Goal: Information Seeking & Learning: Learn about a topic

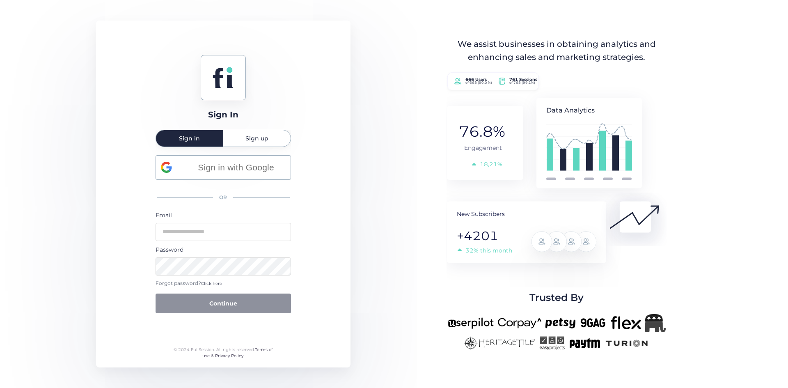
click at [772, 11] on div "Sign In Sign in Sign up Sign in with Google OR Email Password Forgot password? …" at bounding box center [394, 194] width 788 height 388
click at [246, 227] on input "email" at bounding box center [223, 232] width 135 height 18
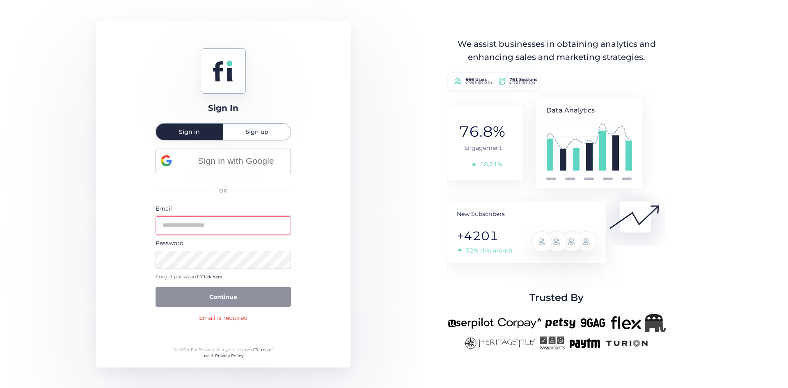
type input "**********"
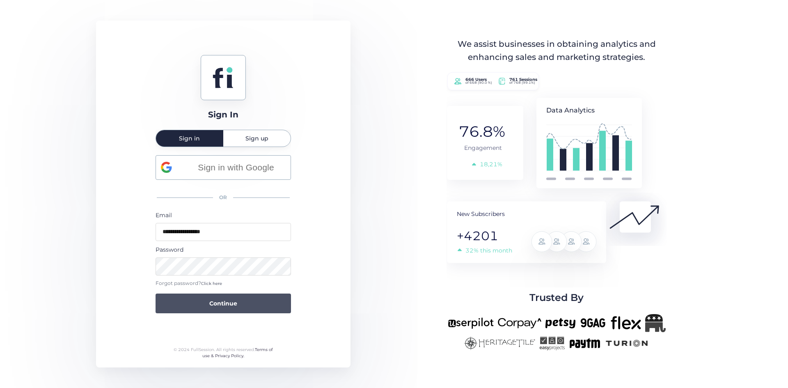
click at [210, 309] on button "Continue" at bounding box center [223, 303] width 135 height 20
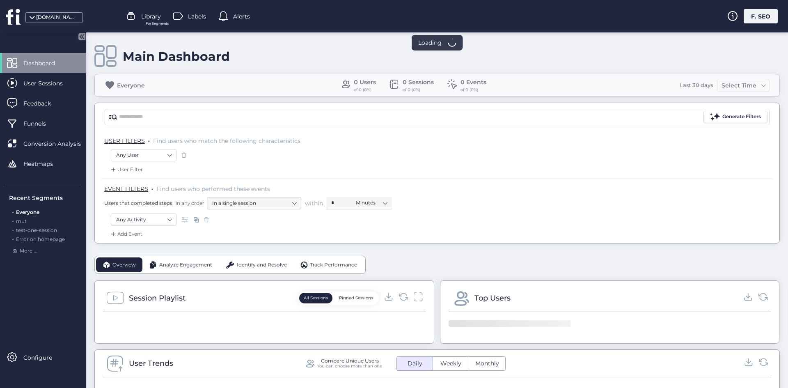
click at [762, 4] on div at bounding box center [394, 2] width 788 height 4
click at [761, 12] on div "F. SEO" at bounding box center [761, 16] width 34 height 14
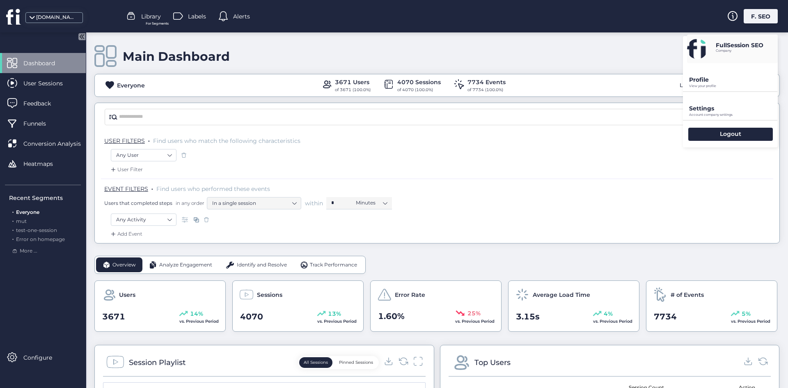
click at [709, 118] on div "Settings Account company settings" at bounding box center [730, 106] width 95 height 28
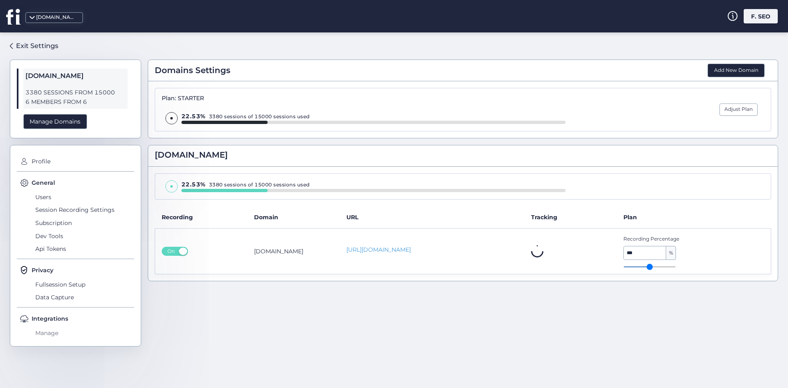
click at [54, 333] on span "Manage" at bounding box center [83, 332] width 101 height 13
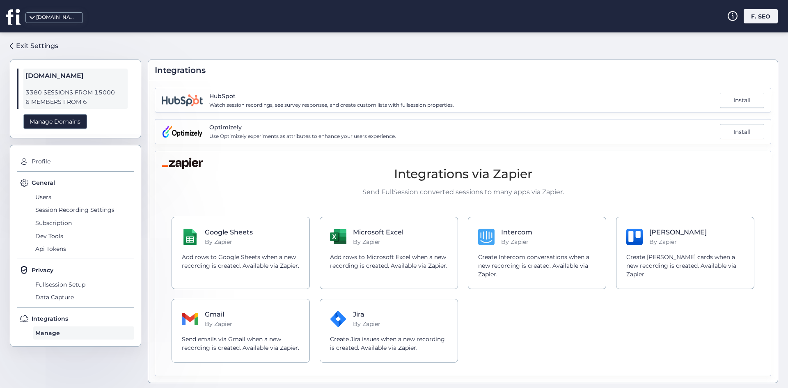
scroll to position [2, 0]
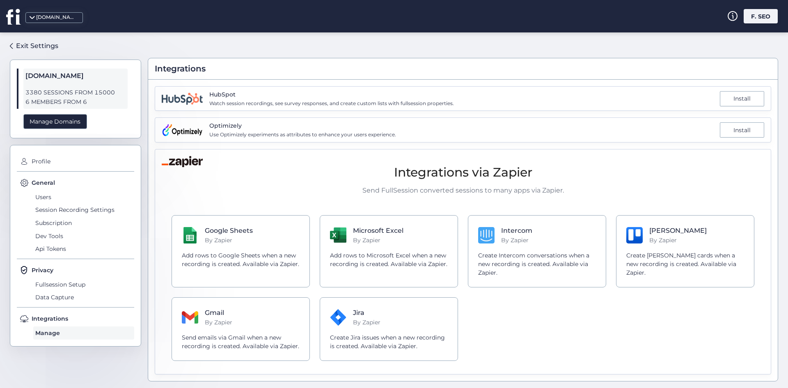
click at [323, 128] on span "Optimizely" at bounding box center [302, 125] width 187 height 9
click at [309, 138] on span "Use Optimizely experiments as attributes to enhance your users experience." at bounding box center [302, 135] width 187 height 8
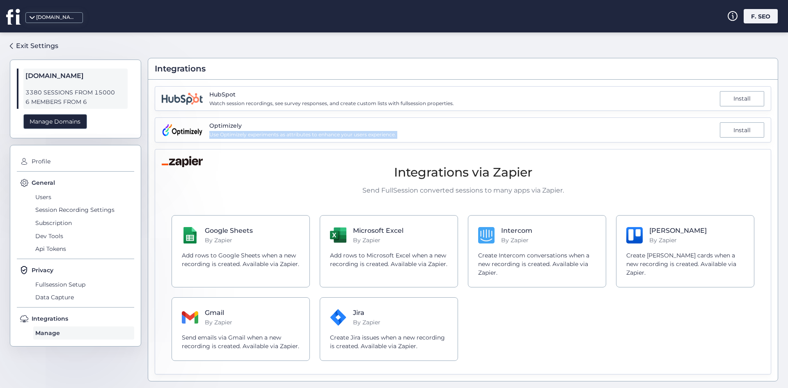
click at [309, 138] on span "Use Optimizely experiments as attributes to enhance your users experience." at bounding box center [302, 135] width 187 height 8
click at [444, 154] on div "Integrations via Zapier Send FullSession converted sessions to many apps via Za…" at bounding box center [463, 262] width 603 height 218
click at [174, 161] on img at bounding box center [182, 161] width 41 height 11
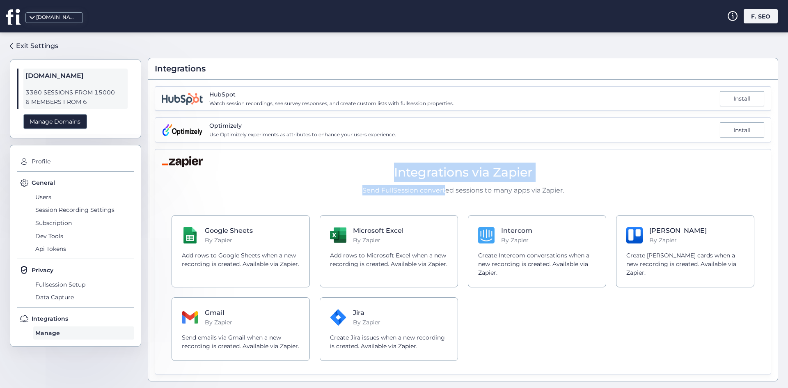
drag, startPoint x: 385, startPoint y: 187, endPoint x: 434, endPoint y: 193, distance: 49.5
click at [437, 193] on div "Integrations via Zapier Send FullSession converted sessions to many apps via Za…" at bounding box center [463, 179] width 583 height 33
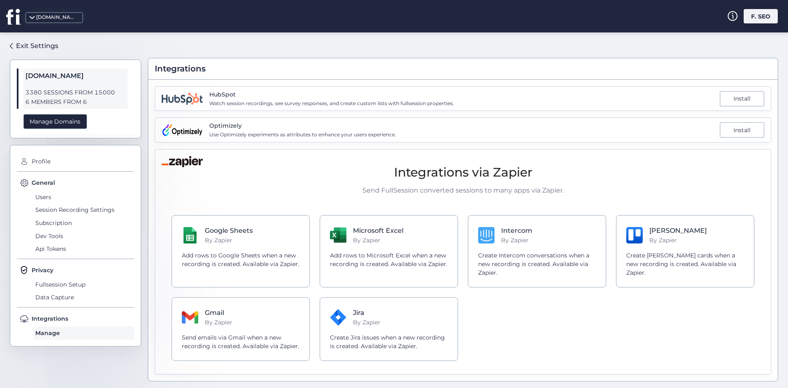
click at [5, 16] on div "[DOMAIN_NAME]" at bounding box center [12, 16] width 16 height 16
click at [9, 17] on icon at bounding box center [12, 16] width 13 height 15
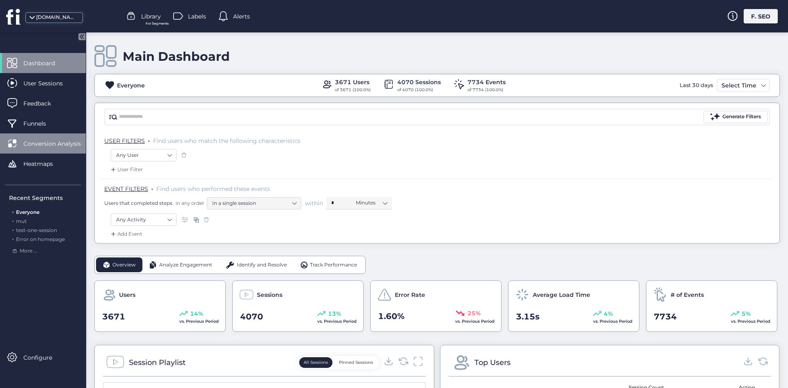
click at [23, 147] on div "Conversion Analysis" at bounding box center [43, 143] width 86 height 20
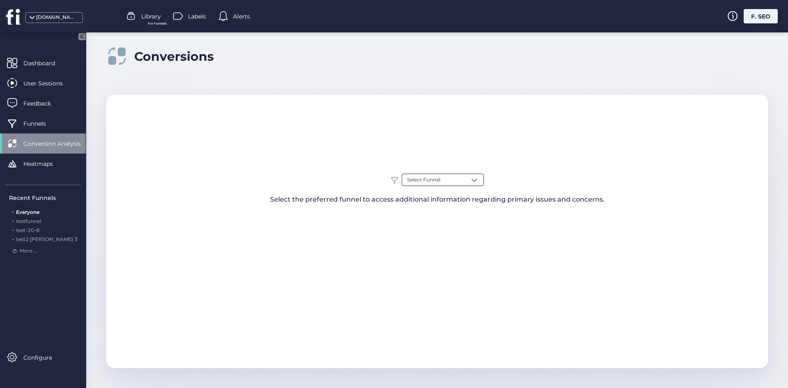
click at [453, 181] on div "Select Funnel" at bounding box center [443, 180] width 82 height 12
drag, startPoint x: 157, startPoint y: 57, endPoint x: 246, endPoint y: 62, distance: 89.2
click at [246, 62] on div "Conversions" at bounding box center [437, 56] width 662 height 23
click at [433, 180] on span "Select Funnel" at bounding box center [423, 180] width 33 height 8
click at [456, 222] on div "Funnel1" at bounding box center [442, 226] width 71 height 8
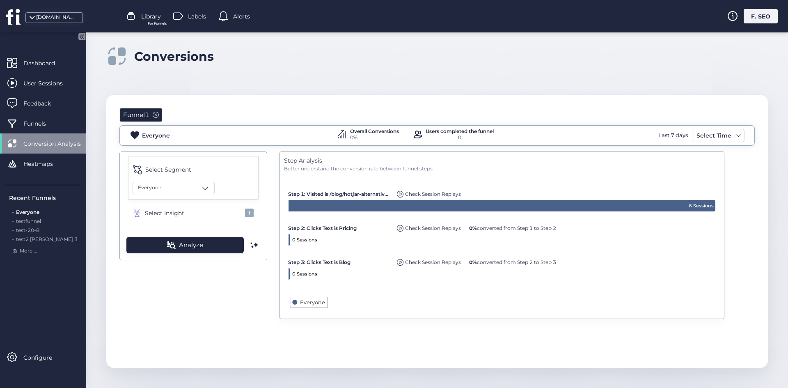
click at [258, 79] on div "Conversions Funnel1 Everyone Overall Conversions 0% Users completed the funnel …" at bounding box center [437, 209] width 702 height 355
drag, startPoint x: 548, startPoint y: 159, endPoint x: 504, endPoint y: 247, distance: 98.6
click at [507, 249] on div "Step Analysis Better understand the conversion rate between funnel steps. Creat…" at bounding box center [502, 235] width 445 height 168
drag, startPoint x: 617, startPoint y: 280, endPoint x: 462, endPoint y: 262, distance: 155.4
click at [436, 245] on rect at bounding box center [502, 243] width 436 height 142
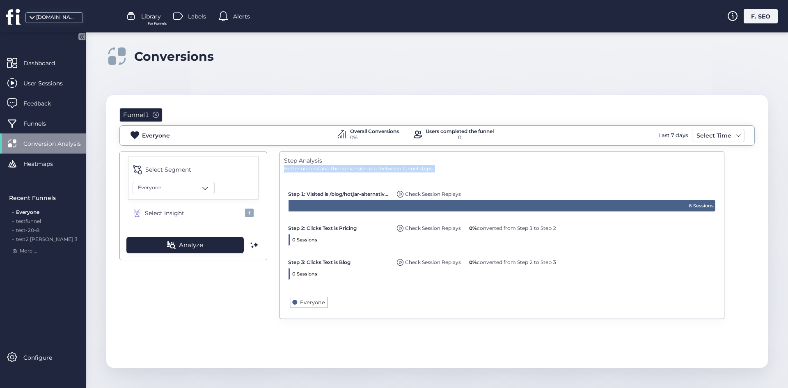
click at [492, 269] on rect at bounding box center [502, 243] width 436 height 142
drag, startPoint x: 471, startPoint y: 279, endPoint x: 328, endPoint y: 241, distance: 148.4
click at [328, 241] on rect at bounding box center [502, 243] width 436 height 142
click at [336, 260] on span "Step 3: Clicks Text is Blog" at bounding box center [319, 262] width 62 height 6
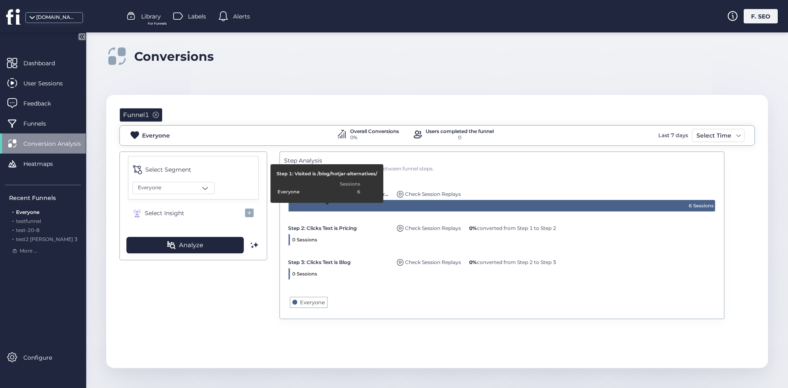
click at [297, 142] on div "Everyone Overall Conversions 0% Users completed the funnel 0 Last 7 days Select…" at bounding box center [436, 135] width 635 height 21
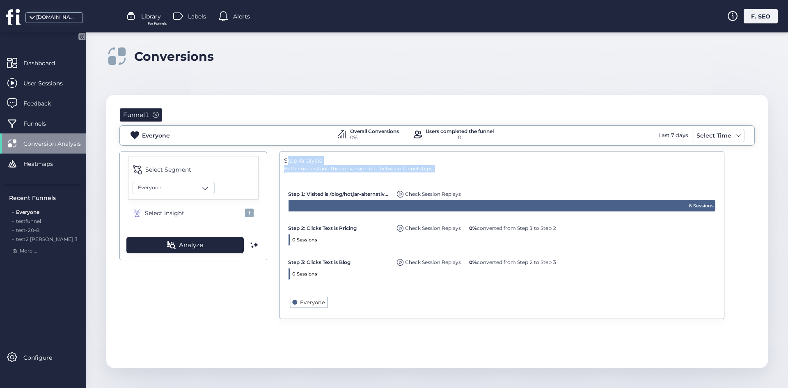
drag, startPoint x: 287, startPoint y: 155, endPoint x: 319, endPoint y: 181, distance: 41.7
click at [325, 184] on div "Step Analysis Better understand the conversion rate between funnel steps. Creat…" at bounding box center [502, 235] width 445 height 168
click at [281, 167] on div "Step Analysis Better understand the conversion rate between funnel steps. Creat…" at bounding box center [502, 235] width 445 height 168
click at [283, 157] on div "Step Analysis Better understand the conversion rate between funnel steps. Creat…" at bounding box center [502, 235] width 445 height 168
drag, startPoint x: 213, startPoint y: 307, endPoint x: 14, endPoint y: 256, distance: 204.9
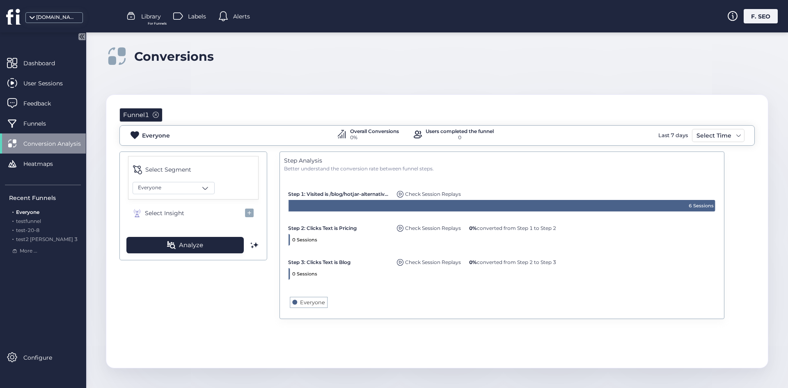
click at [28, 260] on mat-drawer-container "Dashboard User Sessions Feedback Funnels Conversion Analysis Heatmaps Recent Fu…" at bounding box center [394, 194] width 788 height 388
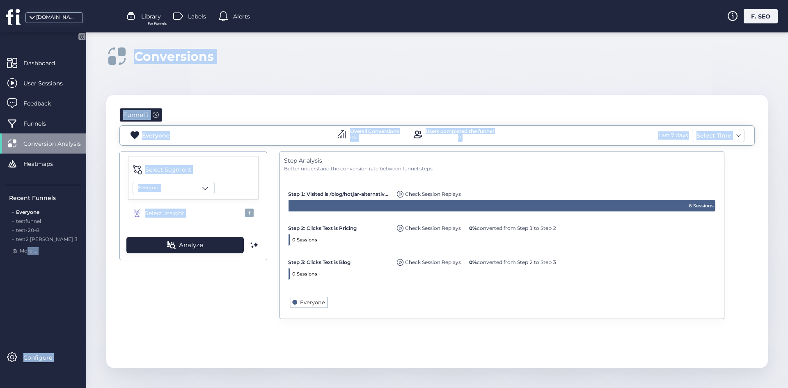
click at [33, 287] on div "Dashboard User Sessions Feedback Funnels Conversion Analysis Heatmaps Recent Fu…" at bounding box center [43, 210] width 86 height 314
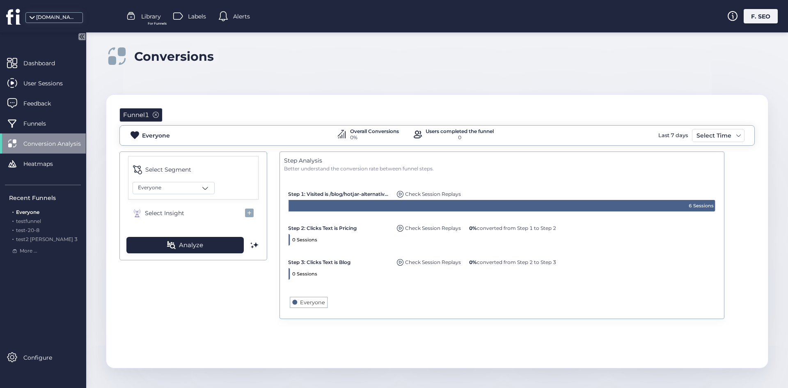
click at [25, 259] on div "Dashboard User Sessions Feedback Funnels Conversion Analysis Heatmaps Recent Fu…" at bounding box center [43, 210] width 86 height 314
click at [25, 251] on span "More ..." at bounding box center [29, 251] width 18 height 8
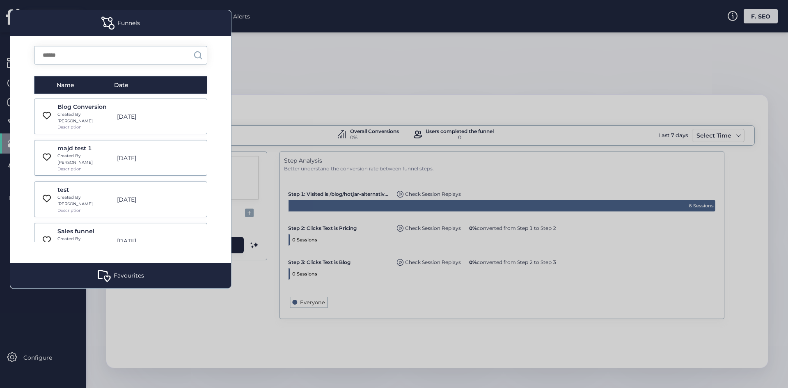
click at [332, 206] on div at bounding box center [394, 194] width 788 height 388
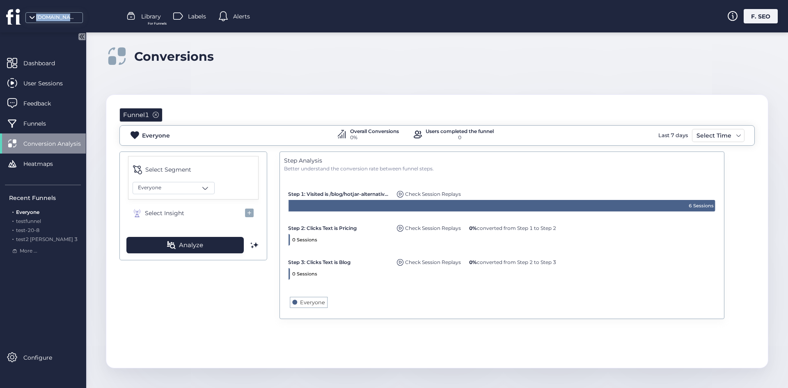
drag, startPoint x: 118, startPoint y: 8, endPoint x: 32, endPoint y: 9, distance: 86.6
click at [32, 9] on div "[DOMAIN_NAME] Library For Funnels Labels Alerts F. SEO" at bounding box center [394, 16] width 788 height 32
click at [0, 19] on div "[DOMAIN_NAME]" at bounding box center [12, 16] width 25 height 32
click at [8, 19] on icon at bounding box center [12, 16] width 13 height 15
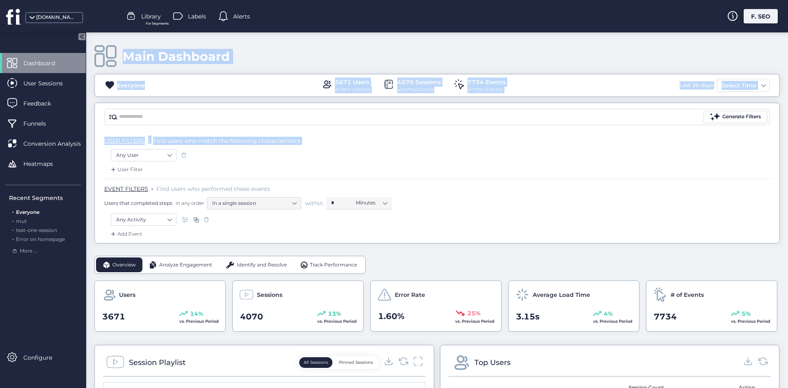
drag, startPoint x: 89, startPoint y: 55, endPoint x: 185, endPoint y: 161, distance: 143.3
click at [186, 162] on div "Main Dashboard Everyone 3671 Users of 3671 (100.0%) 4070 Sessions of 4070 (100.…" at bounding box center [437, 209] width 702 height 355
drag, startPoint x: 264, startPoint y: 238, endPoint x: 231, endPoint y: 225, distance: 35.5
click at [232, 225] on div "EVENT FILTERS . Find users who performed these events Users that completed step…" at bounding box center [437, 211] width 672 height 64
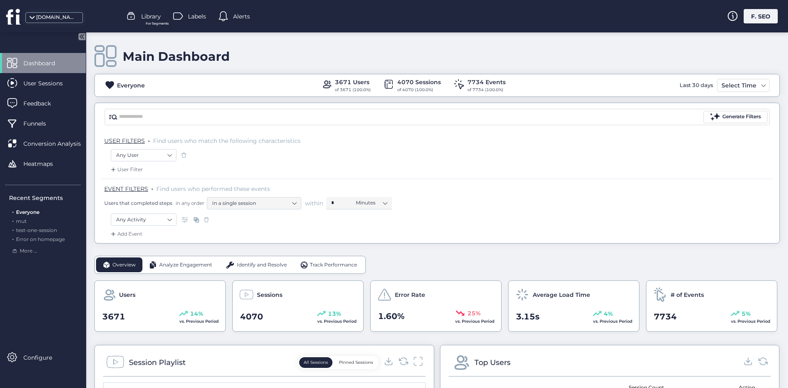
click at [232, 225] on div "Any Activity" at bounding box center [437, 220] width 653 height 14
drag, startPoint x: 229, startPoint y: 218, endPoint x: 138, endPoint y: 137, distance: 122.1
click at [138, 137] on div "USER FILTERS . Find users who match the following characteristics Any User User…" at bounding box center [437, 187] width 685 height 112
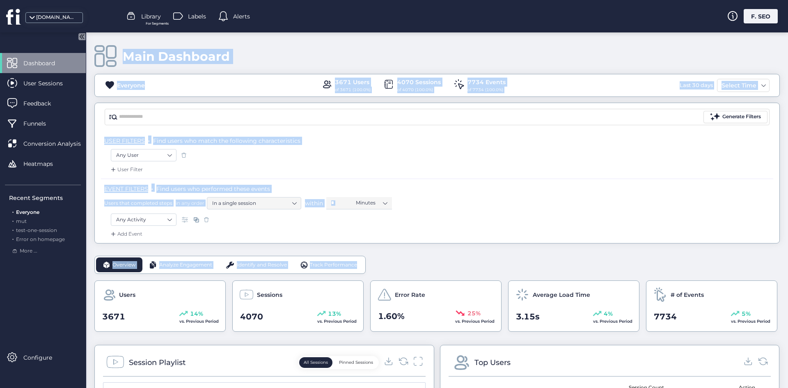
drag, startPoint x: 90, startPoint y: 54, endPoint x: 358, endPoint y: 236, distance: 323.2
click at [356, 238] on div "Main Dashboard Everyone 3671 Users of 3671 (100.0%) 4070 Sessions of 4070 (100.…" at bounding box center [437, 209] width 702 height 355
click at [349, 237] on div "Add Event" at bounding box center [437, 236] width 672 height 13
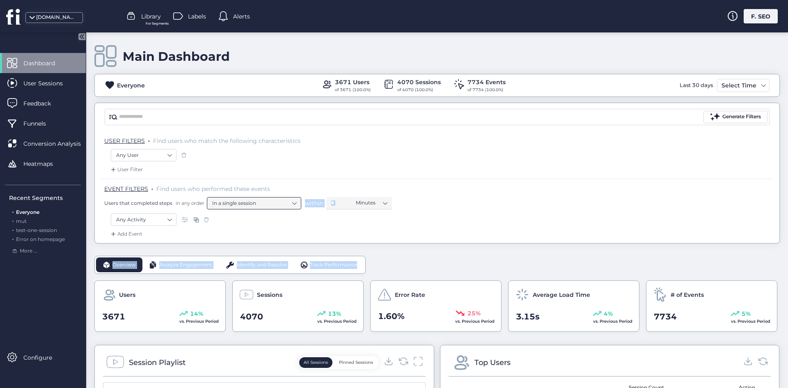
drag, startPoint x: 362, startPoint y: 245, endPoint x: 254, endPoint y: 198, distance: 118.0
click at [378, 232] on div "Add Event" at bounding box center [437, 236] width 672 height 13
click at [440, 225] on div "Any Activity" at bounding box center [437, 220] width 653 height 14
click at [422, 219] on div "Any Activity" at bounding box center [437, 220] width 653 height 14
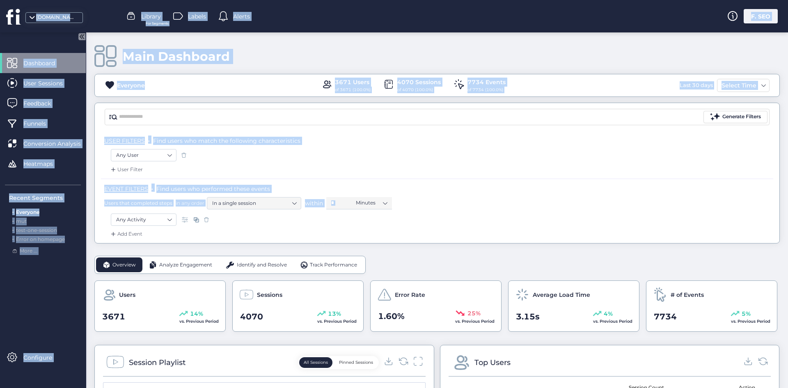
drag, startPoint x: 422, startPoint y: 219, endPoint x: 2, endPoint y: 15, distance: 466.8
click at [2, 15] on fs-app "[DOMAIN_NAME] Library For Segments Labels Alerts F. SEO Dashboard User Sessions…" at bounding box center [394, 194] width 788 height 388
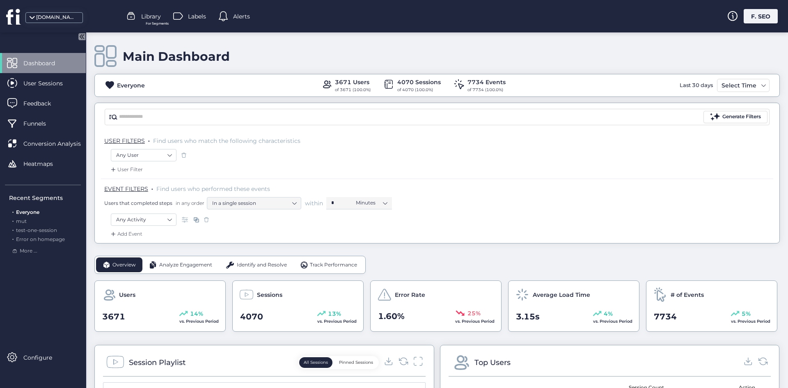
click at [2, 15] on div "[DOMAIN_NAME]" at bounding box center [12, 16] width 25 height 32
drag, startPoint x: 213, startPoint y: 191, endPoint x: 338, endPoint y: 101, distance: 153.6
click at [378, 112] on div "Main Dashboard Everyone 3671 Users of 3671 (100.0%) 4070 Sessions of 4070 (100.…" at bounding box center [436, 137] width 685 height 211
click at [334, 101] on div "Main Dashboard Everyone 3671 Users of 3671 (100.0%) 4070 Sessions of 4070 (100.…" at bounding box center [436, 137] width 685 height 211
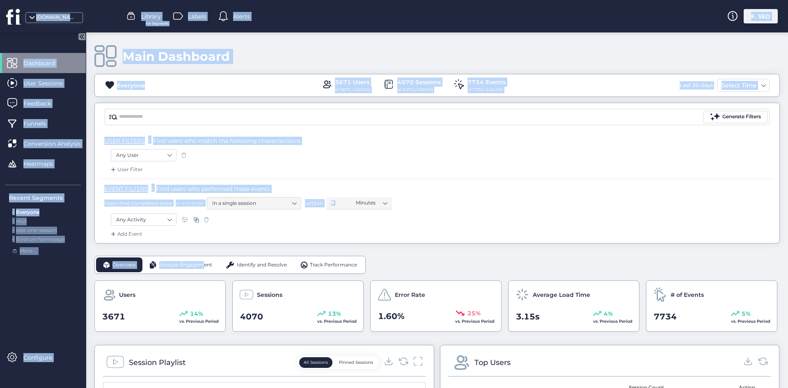
drag, startPoint x: 23, startPoint y: 20, endPoint x: 202, endPoint y: 267, distance: 305.1
click at [202, 267] on fs-app "[DOMAIN_NAME] Library For Segments Labels Alerts F. SEO Dashboard User Sessions…" at bounding box center [394, 194] width 788 height 388
click at [340, 173] on div "User Filter" at bounding box center [437, 171] width 672 height 13
click at [298, 94] on div "Everyone 3671 Users of 3671 (100.0%) 4070 Sessions of 4070 (100.0%) 7734 Events…" at bounding box center [436, 85] width 685 height 23
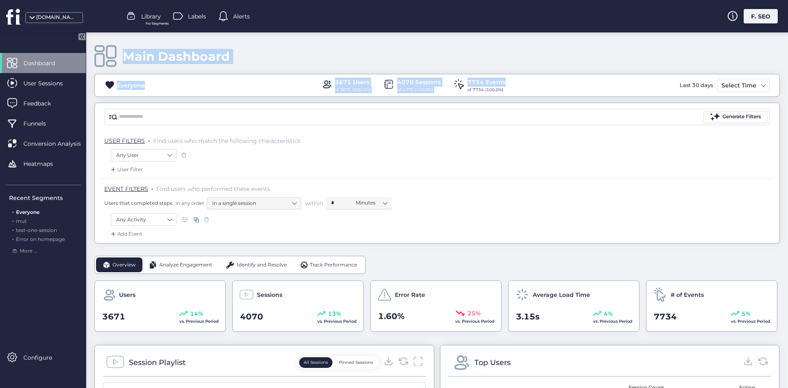
drag, startPoint x: 90, startPoint y: 39, endPoint x: 518, endPoint y: 78, distance: 429.5
click at [518, 78] on div "Main Dashboard Everyone 3671 Users of 3671 (100.0%) 4070 Sessions of 4070 (100.…" at bounding box center [437, 209] width 702 height 355
click at [342, 96] on div "Everyone 3671 Users of 3671 (100.0%) 4070 Sessions of 4070 (100.0%) 7734 Events…" at bounding box center [436, 85] width 685 height 23
drag, startPoint x: 321, startPoint y: 78, endPoint x: 404, endPoint y: 105, distance: 86.8
click at [404, 106] on div "Main Dashboard Everyone 3671 Users of 3671 (100.0%) 4070 Sessions of 4070 (100.…" at bounding box center [436, 137] width 685 height 211
